Goal: Find contact information: Find contact information

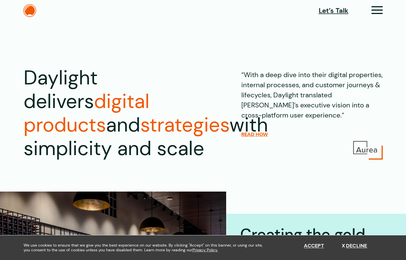
click at [374, 10] on icon at bounding box center [376, 13] width 11 height 6
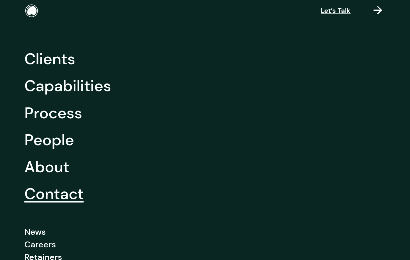
click at [59, 185] on link "Contact" at bounding box center [53, 193] width 59 height 27
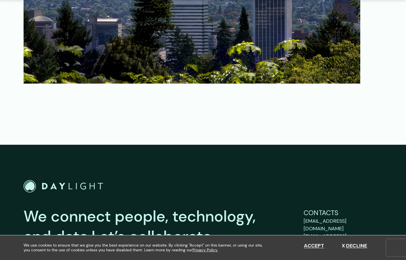
scroll to position [845, 0]
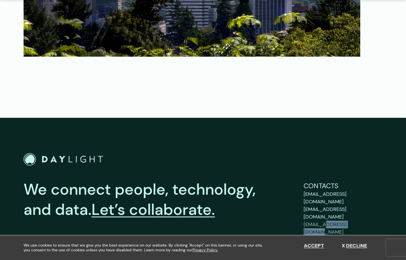
drag, startPoint x: 385, startPoint y: 202, endPoint x: 327, endPoint y: 201, distance: 58.1
click at [327, 201] on div "We connect people, technology, and data. Let’s collaborate. Contacts support@by…" at bounding box center [203, 219] width 404 height 132
copy span "bydaylight.com"
